Goal: Task Accomplishment & Management: Manage account settings

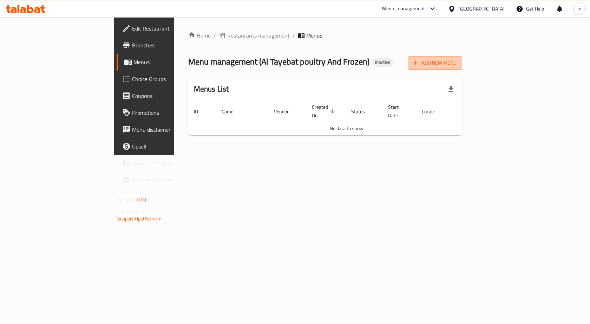
click at [457, 65] on span "Add New Menu" at bounding box center [435, 63] width 43 height 9
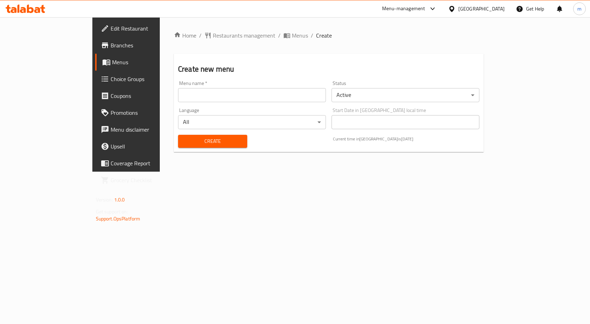
click at [241, 105] on div "Language All ​" at bounding box center [252, 118] width 154 height 27
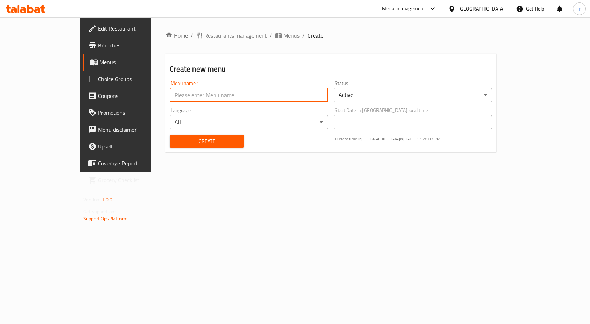
click at [240, 97] on input "text" at bounding box center [249, 95] width 159 height 14
type input "[PERSON_NAME]"
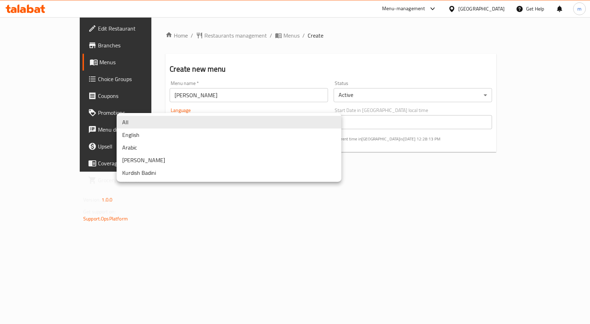
click at [235, 128] on body "​ Menu-management [GEOGRAPHIC_DATA] Get Help m Edit Restaurant Branches Menus C…" at bounding box center [295, 170] width 590 height 307
click at [203, 206] on div at bounding box center [295, 162] width 590 height 324
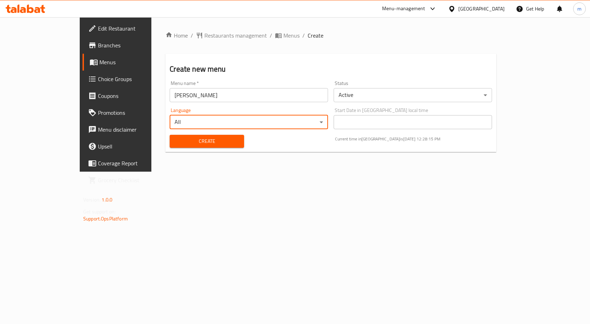
click at [199, 144] on span "Create" at bounding box center [206, 141] width 63 height 9
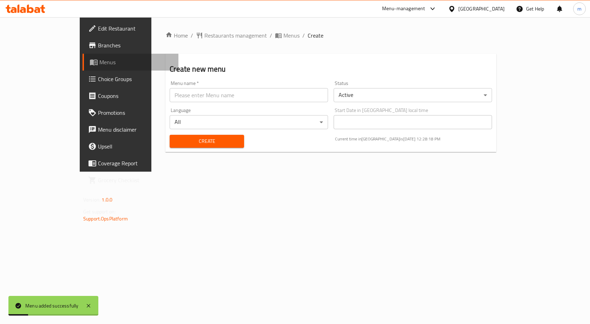
click at [99, 58] on span "Menus" at bounding box center [135, 62] width 73 height 8
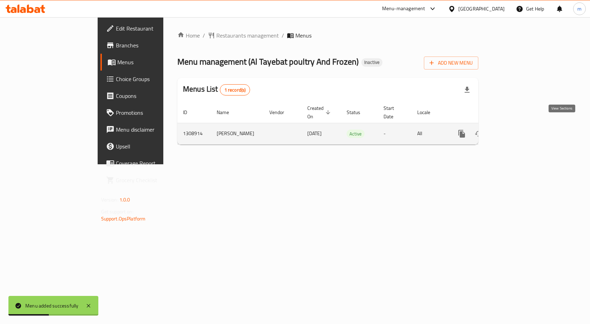
click at [517, 130] on icon "enhanced table" at bounding box center [513, 134] width 8 height 8
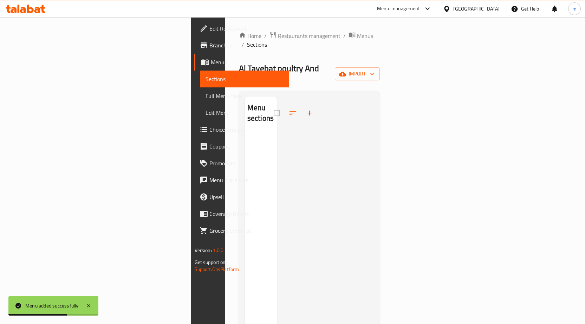
click at [211, 62] on span "Menus" at bounding box center [247, 62] width 72 height 8
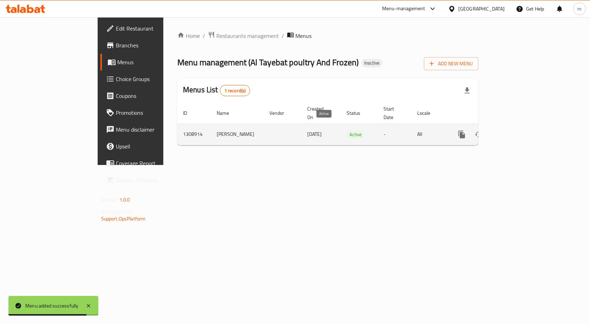
click at [347, 131] on span "Active" at bounding box center [356, 135] width 18 height 8
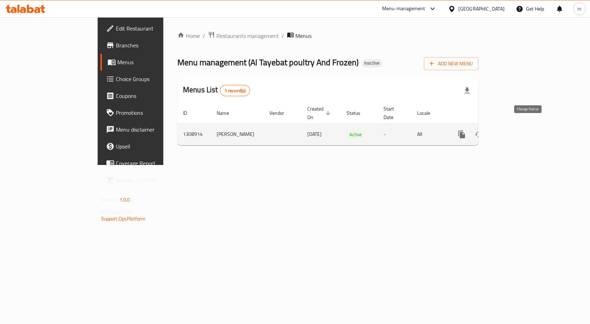
click at [483, 130] on icon "enhanced table" at bounding box center [479, 134] width 8 height 8
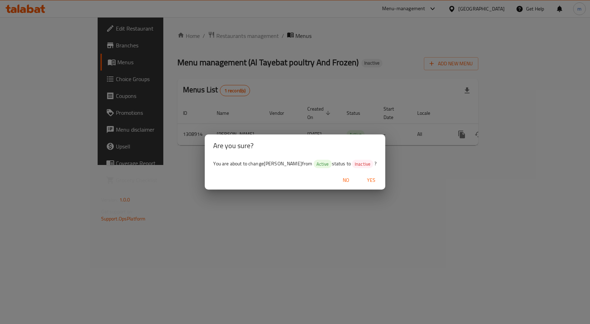
click at [343, 181] on span "No" at bounding box center [346, 180] width 17 height 9
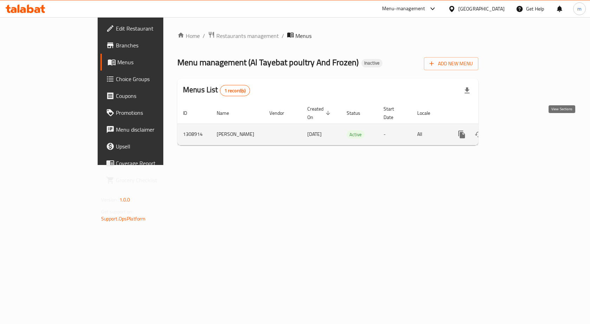
click at [517, 130] on icon "enhanced table" at bounding box center [513, 134] width 8 height 8
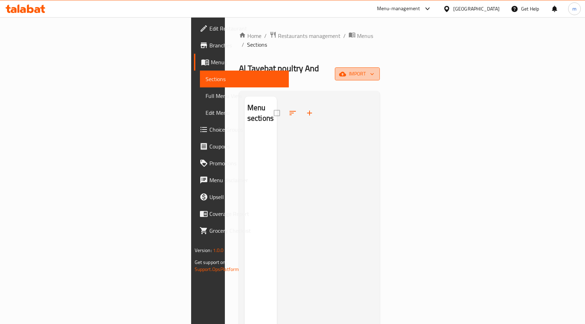
click at [374, 70] on span "import" at bounding box center [358, 74] width 34 height 9
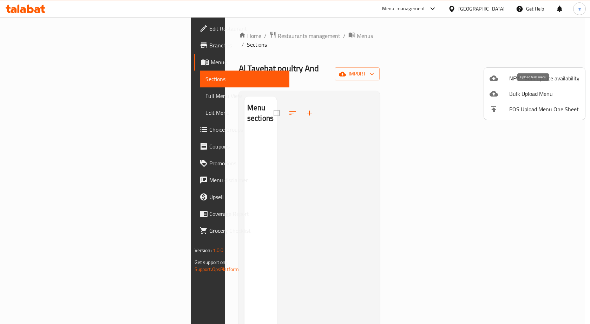
click at [501, 95] on div at bounding box center [500, 94] width 20 height 8
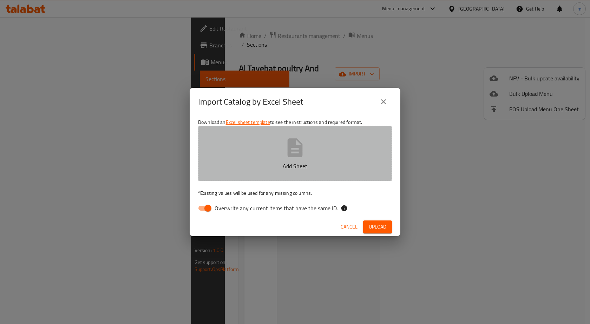
click at [318, 147] on button "Add Sheet" at bounding box center [295, 154] width 194 height 56
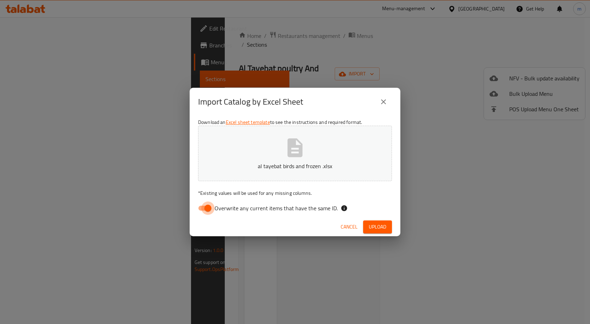
click at [210, 207] on input "Overwrite any current items that have the same ID." at bounding box center [208, 208] width 40 height 13
checkbox input "false"
click at [384, 228] on span "Upload" at bounding box center [378, 227] width 18 height 9
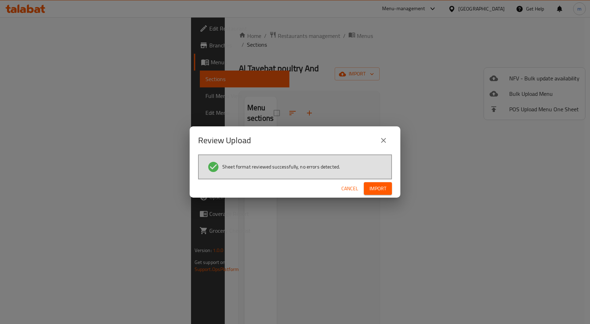
click at [379, 187] on span "Import" at bounding box center [378, 189] width 17 height 9
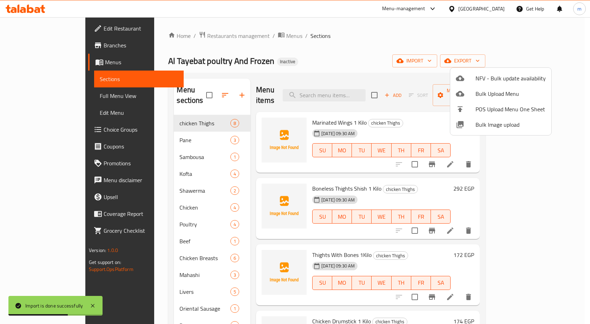
click at [423, 51] on div at bounding box center [295, 162] width 590 height 324
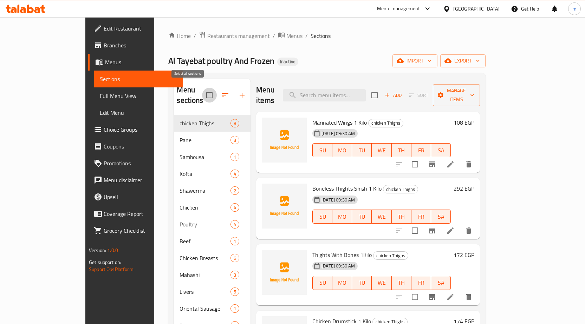
click at [202, 91] on input "checkbox" at bounding box center [209, 95] width 15 height 15
click at [202, 92] on input "checkbox" at bounding box center [209, 95] width 15 height 15
click at [221, 91] on icon "button" at bounding box center [225, 95] width 8 height 8
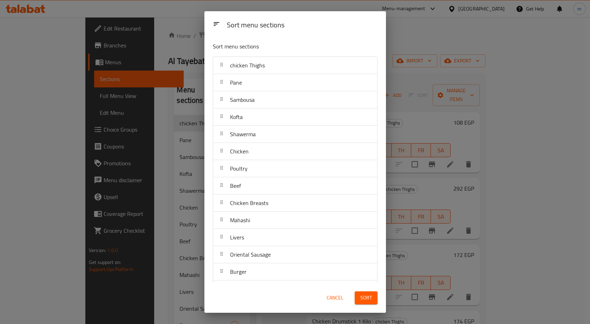
click at [187, 68] on div "Sort menu sections Sort menu sections chicken Thighs Pane Sambousa Kofta Shawer…" at bounding box center [295, 162] width 590 height 324
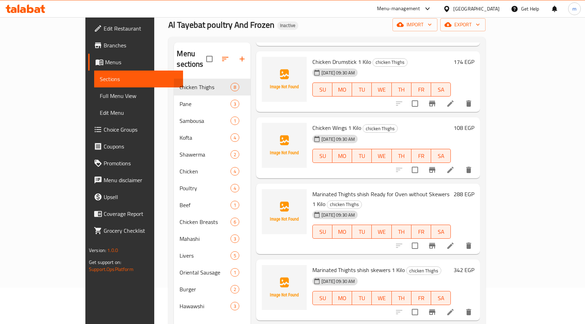
scroll to position [98, 0]
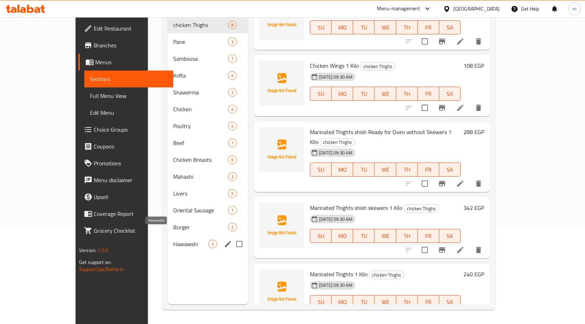
click at [173, 240] on span "Hawawshi" at bounding box center [190, 244] width 35 height 8
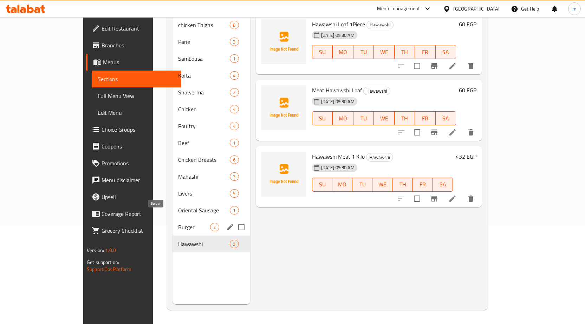
click at [173, 219] on div "Burger 2" at bounding box center [211, 227] width 77 height 17
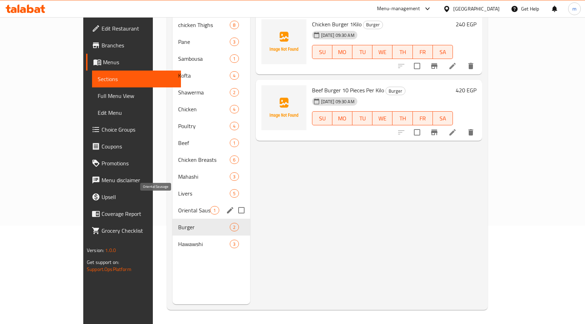
click at [178, 206] on span "Oriental Sausage" at bounding box center [194, 210] width 32 height 8
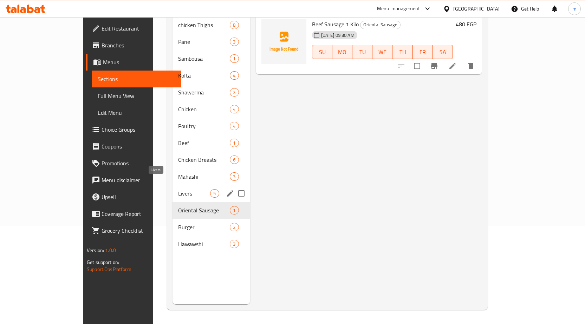
click at [178, 189] on span "Livers" at bounding box center [194, 193] width 32 height 8
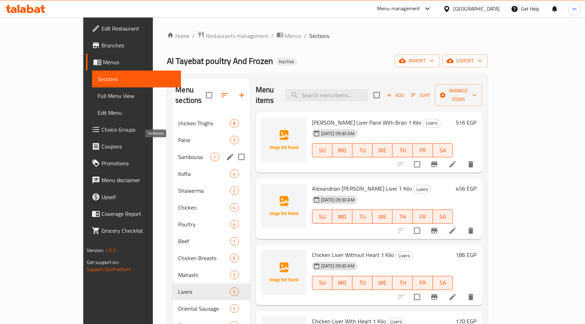
click at [178, 153] on span "Sambousa" at bounding box center [194, 157] width 32 height 8
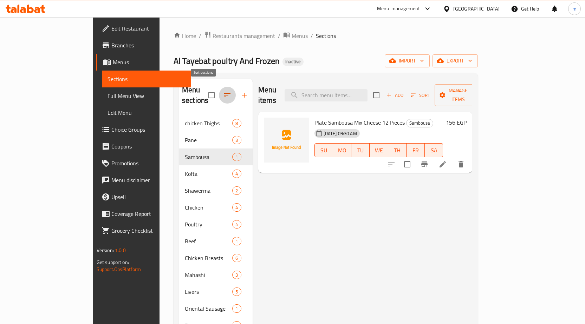
click at [224, 93] on icon "button" at bounding box center [227, 95] width 6 height 4
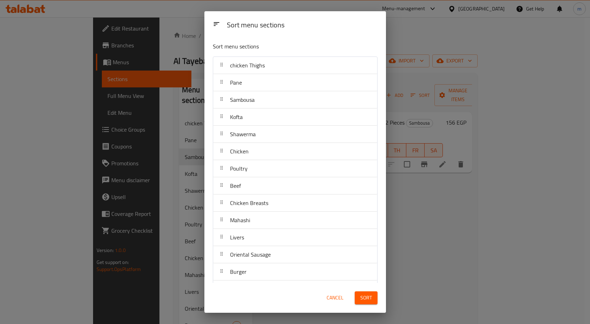
click at [183, 63] on div "Sort menu sections Sort menu sections chicken Thighs Pane Sambousa Kofta Shawer…" at bounding box center [295, 162] width 590 height 324
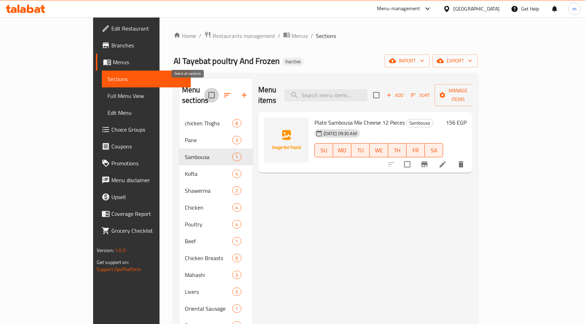
click at [204, 88] on input "checkbox" at bounding box center [211, 95] width 15 height 15
checkbox input "false"
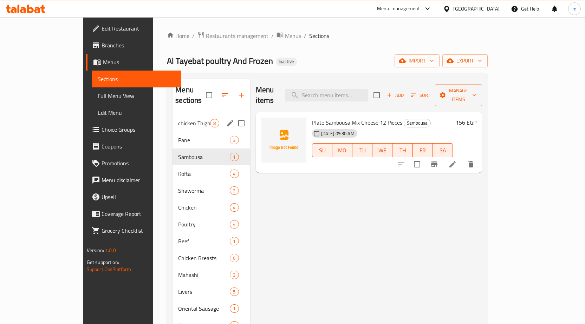
click at [174, 115] on div "chicken Thighs 8" at bounding box center [211, 123] width 77 height 17
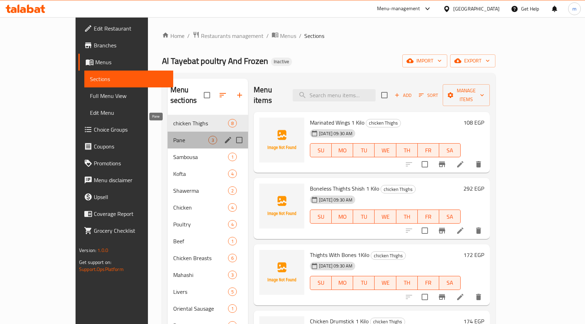
click at [173, 136] on span "Pane" at bounding box center [190, 140] width 35 height 8
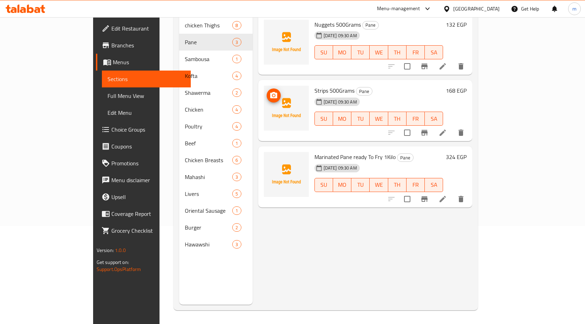
scroll to position [98, 0]
click at [108, 92] on span "Full Menu View" at bounding box center [147, 96] width 78 height 8
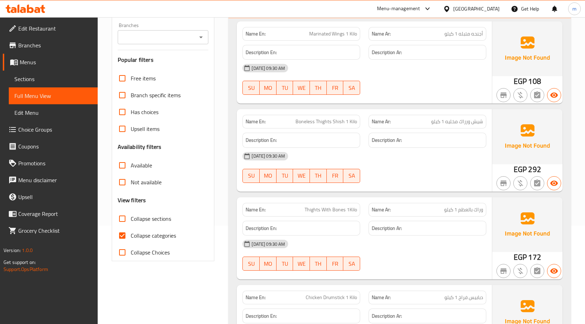
click at [128, 237] on input "Collapse categories" at bounding box center [122, 235] width 17 height 17
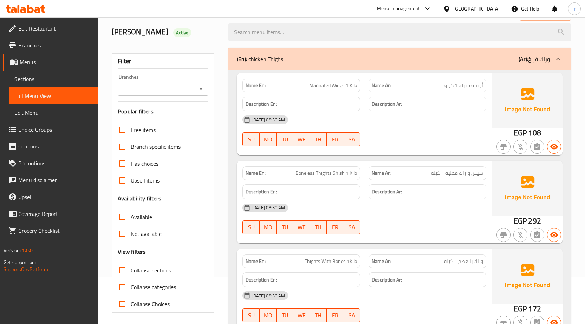
scroll to position [98, 0]
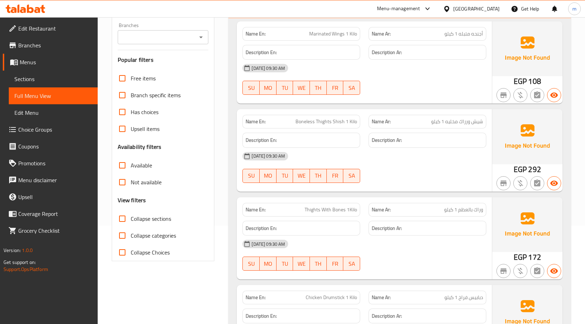
click at [155, 236] on span "Collapse categories" at bounding box center [153, 236] width 45 height 8
click at [131, 236] on input "Collapse categories" at bounding box center [122, 235] width 17 height 17
click at [146, 237] on span "Collapse categories" at bounding box center [153, 236] width 45 height 8
click at [131, 237] on input "Collapse categories" at bounding box center [122, 235] width 17 height 17
checkbox input "false"
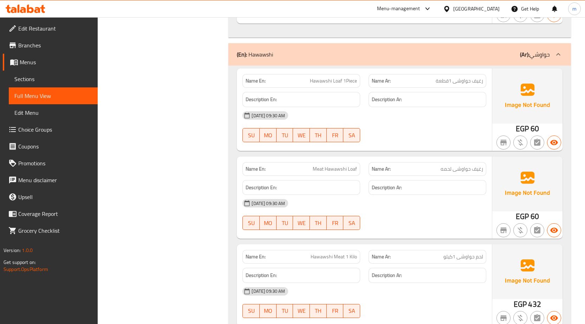
scroll to position [4443, 0]
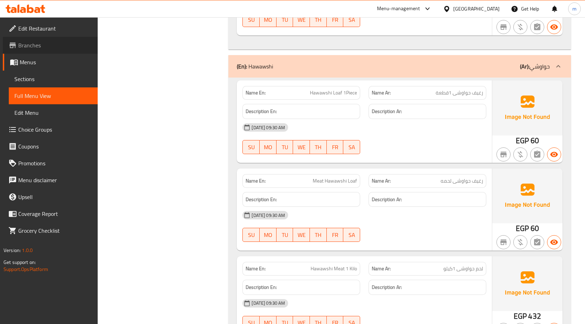
click at [38, 48] on span "Branches" at bounding box center [55, 45] width 74 height 8
